Goal: Task Accomplishment & Management: Manage account settings

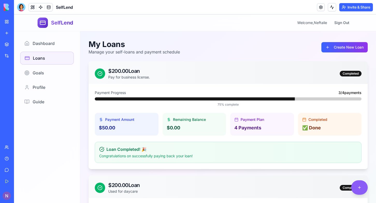
scroll to position [20, 0]
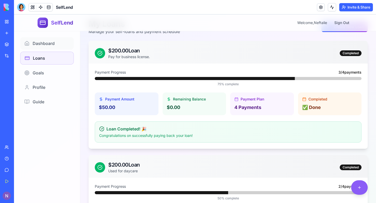
click at [38, 43] on span "Dashboard" at bounding box center [44, 43] width 22 height 6
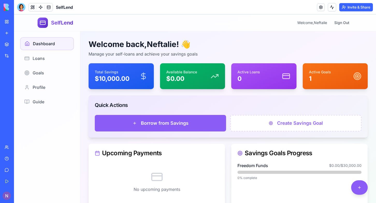
click at [19, 103] on div "Giveaway Manager" at bounding box center [12, 103] width 14 height 5
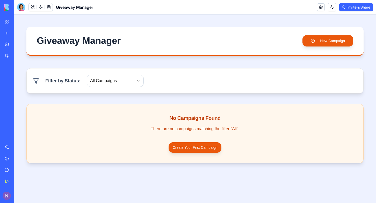
drag, startPoint x: 39, startPoint y: 103, endPoint x: 55, endPoint y: 96, distance: 17.4
click at [22, 96] on link "SelfLend" at bounding box center [12, 92] width 21 height 10
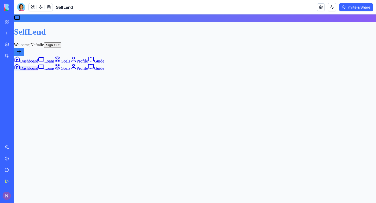
click at [22, 108] on link "Giveaway Manager" at bounding box center [12, 103] width 21 height 10
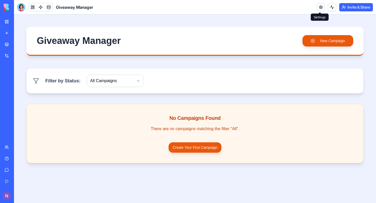
click at [320, 9] on link at bounding box center [321, 7] width 8 height 8
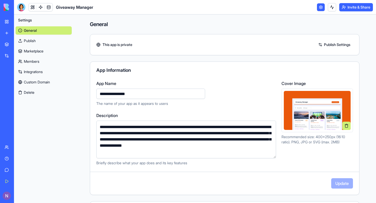
click at [33, 94] on button "Delete" at bounding box center [44, 92] width 56 height 8
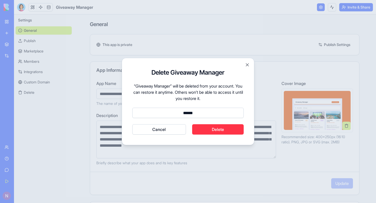
type input "******"
click at [219, 128] on button "Delete" at bounding box center [218, 129] width 52 height 10
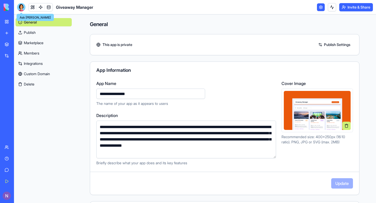
click at [22, 7] on div at bounding box center [21, 7] width 8 height 8
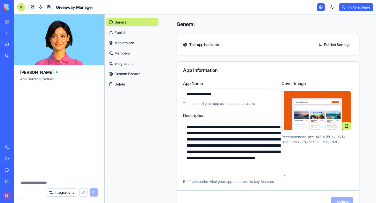
click at [21, 11] on button at bounding box center [21, 7] width 8 height 8
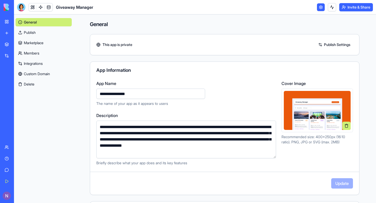
click at [12, 87] on div "MoneyMaster SelfLend AI Logo Generator TRY" at bounding box center [7, 92] width 11 height 33
click at [19, 91] on div "SelfLend" at bounding box center [12, 92] width 14 height 5
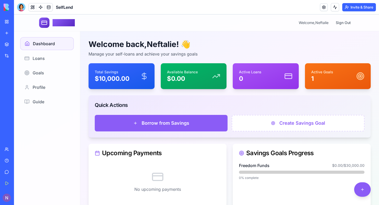
click at [343, 59] on div "Welcome back, Neftalie ! 👋 Manage your self-loans and achieve your savings goal…" at bounding box center [229, 123] width 299 height 184
click at [43, 86] on span "Profile" at bounding box center [39, 87] width 13 height 6
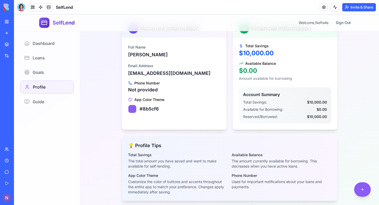
scroll to position [57, 0]
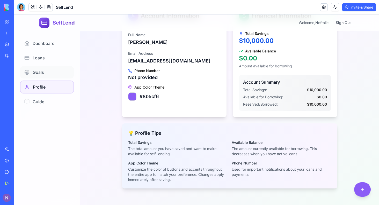
click at [36, 73] on span "Goals" at bounding box center [38, 72] width 11 height 6
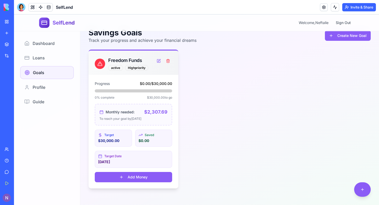
scroll to position [12, 0]
click at [43, 59] on span "Loans" at bounding box center [39, 58] width 12 height 6
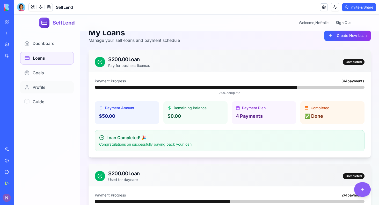
click at [40, 88] on span "Profile" at bounding box center [39, 87] width 13 height 6
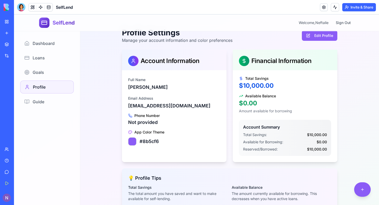
click at [321, 37] on button "Edit Profile" at bounding box center [319, 36] width 35 height 10
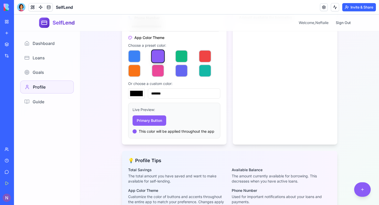
scroll to position [110, 0]
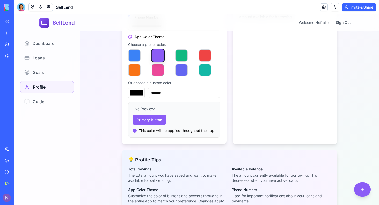
click at [158, 68] on button "button" at bounding box center [158, 70] width 12 height 12
type input "*******"
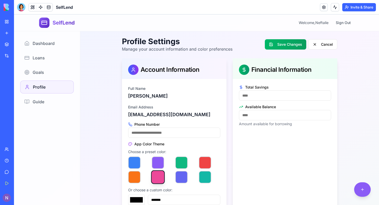
scroll to position [0, 0]
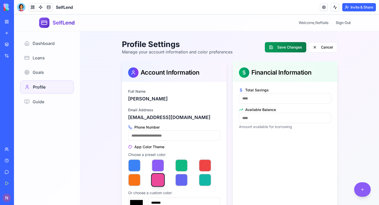
click at [283, 47] on button "Save Changes" at bounding box center [285, 47] width 41 height 10
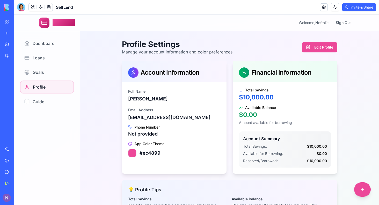
click at [359, 8] on button "Invite & Share" at bounding box center [359, 7] width 34 height 8
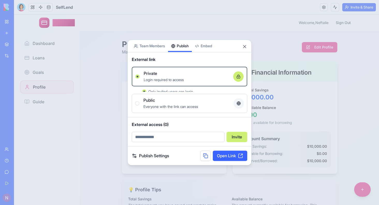
click at [186, 54] on div "Share App Team Members Publish Embed External link Private Login required to ac…" at bounding box center [189, 103] width 124 height 126
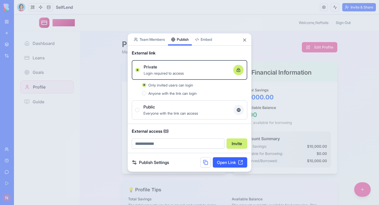
click at [159, 163] on link "Publish Settings" at bounding box center [150, 163] width 37 height 6
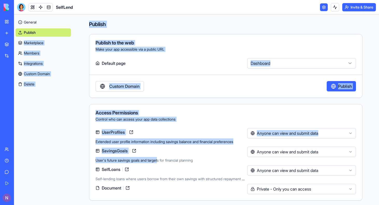
drag, startPoint x: 159, startPoint y: 163, endPoint x: 36, endPoint y: 19, distance: 189.4
click at [36, 19] on div "General Publish Marketplace Members Integrations Custom Domain Delete Publish P…" at bounding box center [196, 109] width 365 height 191
click at [68, 92] on div "General Publish Marketplace Members Integrations Custom Domain Delete" at bounding box center [43, 109] width 58 height 191
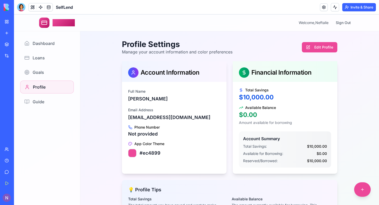
click at [356, 7] on button "Invite & Share" at bounding box center [359, 7] width 34 height 8
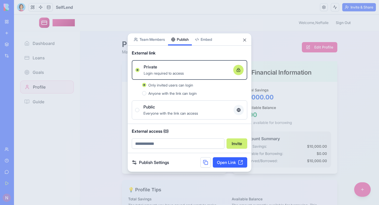
click at [148, 163] on link "Publish Settings" at bounding box center [150, 163] width 37 height 6
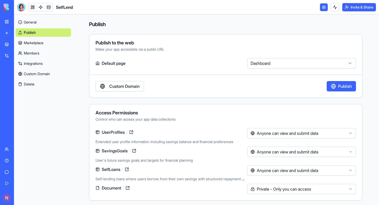
scroll to position [2, 0]
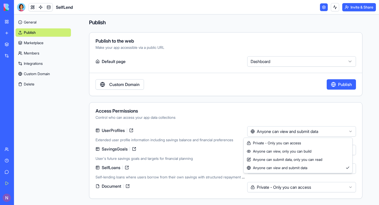
click at [306, 131] on html "My Workspace New app Marketplace Integrations Recent MoneyMaster SelfLend AI Lo…" at bounding box center [189, 102] width 379 height 205
click at [227, 76] on html "My Workspace New app Marketplace Integrations Recent MoneyMaster SelfLend AI Lo…" at bounding box center [189, 102] width 379 height 205
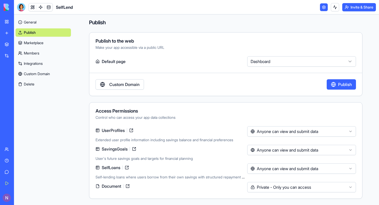
click at [33, 21] on link "General" at bounding box center [43, 22] width 55 height 8
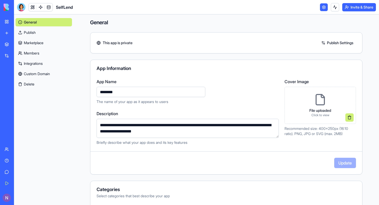
click at [314, 101] on icon at bounding box center [320, 100] width 12 height 12
click at [340, 124] on div "100 %" at bounding box center [320, 105] width 71 height 37
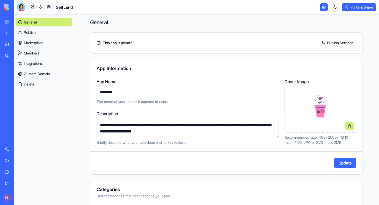
click at [344, 166] on button "Update" at bounding box center [345, 163] width 22 height 10
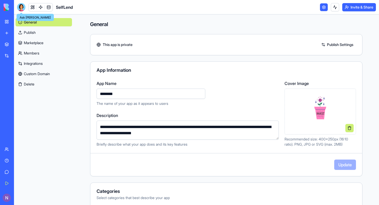
click at [18, 4] on div at bounding box center [21, 7] width 8 height 8
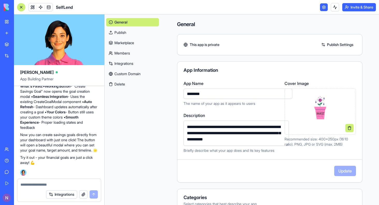
click at [354, 6] on button "Invite & Share" at bounding box center [359, 7] width 34 height 8
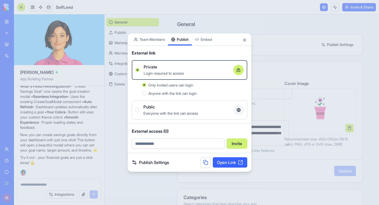
click at [234, 162] on link "Open Link" at bounding box center [230, 163] width 34 height 10
click at [244, 41] on button "Close" at bounding box center [244, 40] width 5 height 5
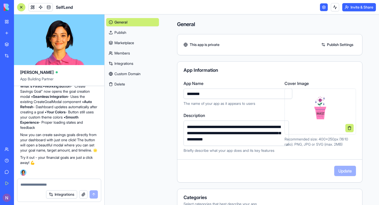
click at [8, 8] on img at bounding box center [20, 7] width 32 height 7
